Goal: Communication & Community: Answer question/provide support

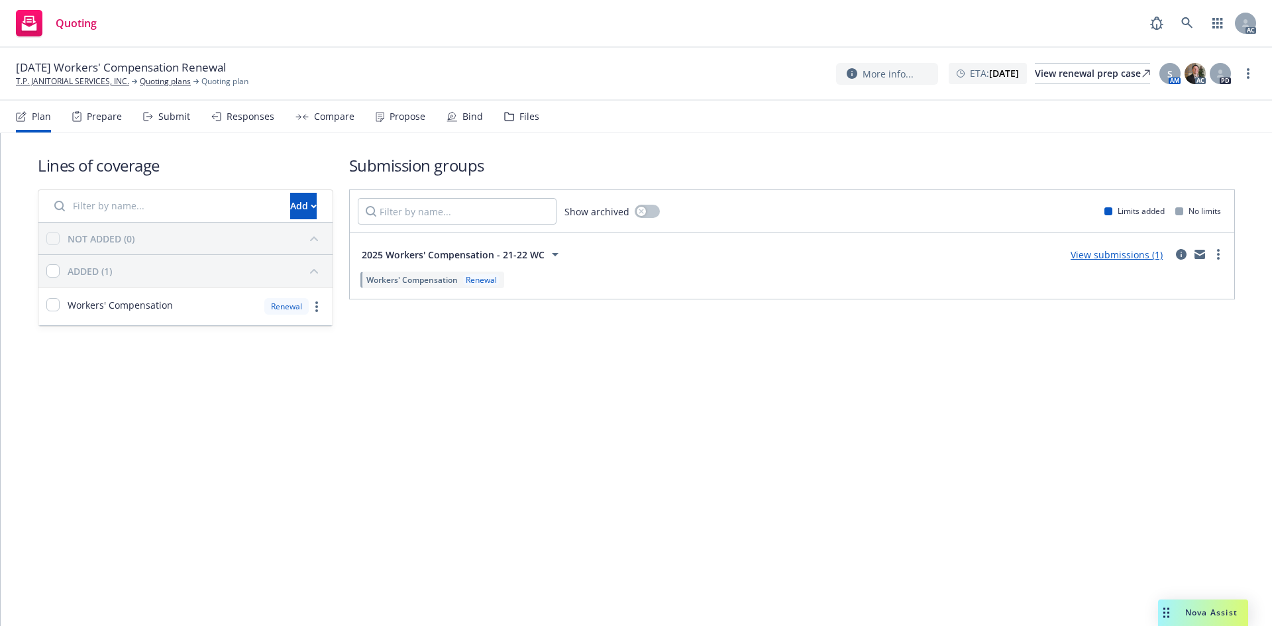
click at [1140, 105] on link "Copy logging email" at bounding box center [1182, 100] width 148 height 27
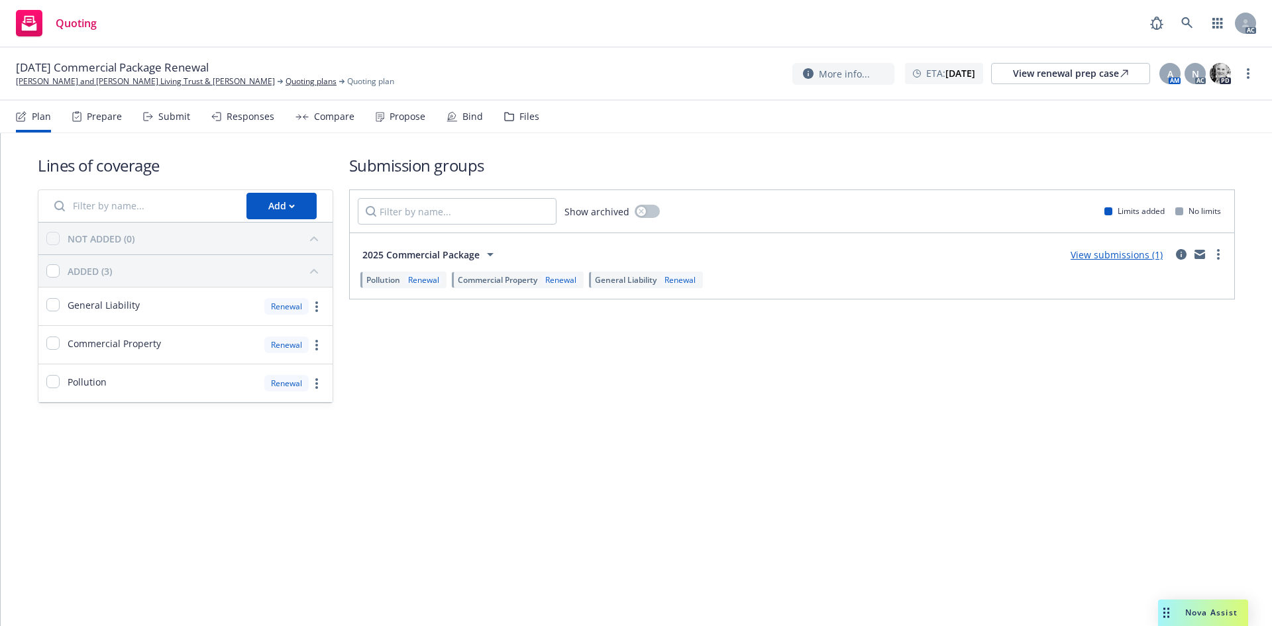
click at [1256, 73] on div "[DATE] Commercial Package Renewal [PERSON_NAME] and [PERSON_NAME] Living Trust …" at bounding box center [636, 74] width 1272 height 53
click at [1248, 75] on link "more" at bounding box center [1249, 74] width 16 height 16
click at [1182, 102] on link "Copy logging email" at bounding box center [1182, 100] width 148 height 27
